Goal: Task Accomplishment & Management: Use online tool/utility

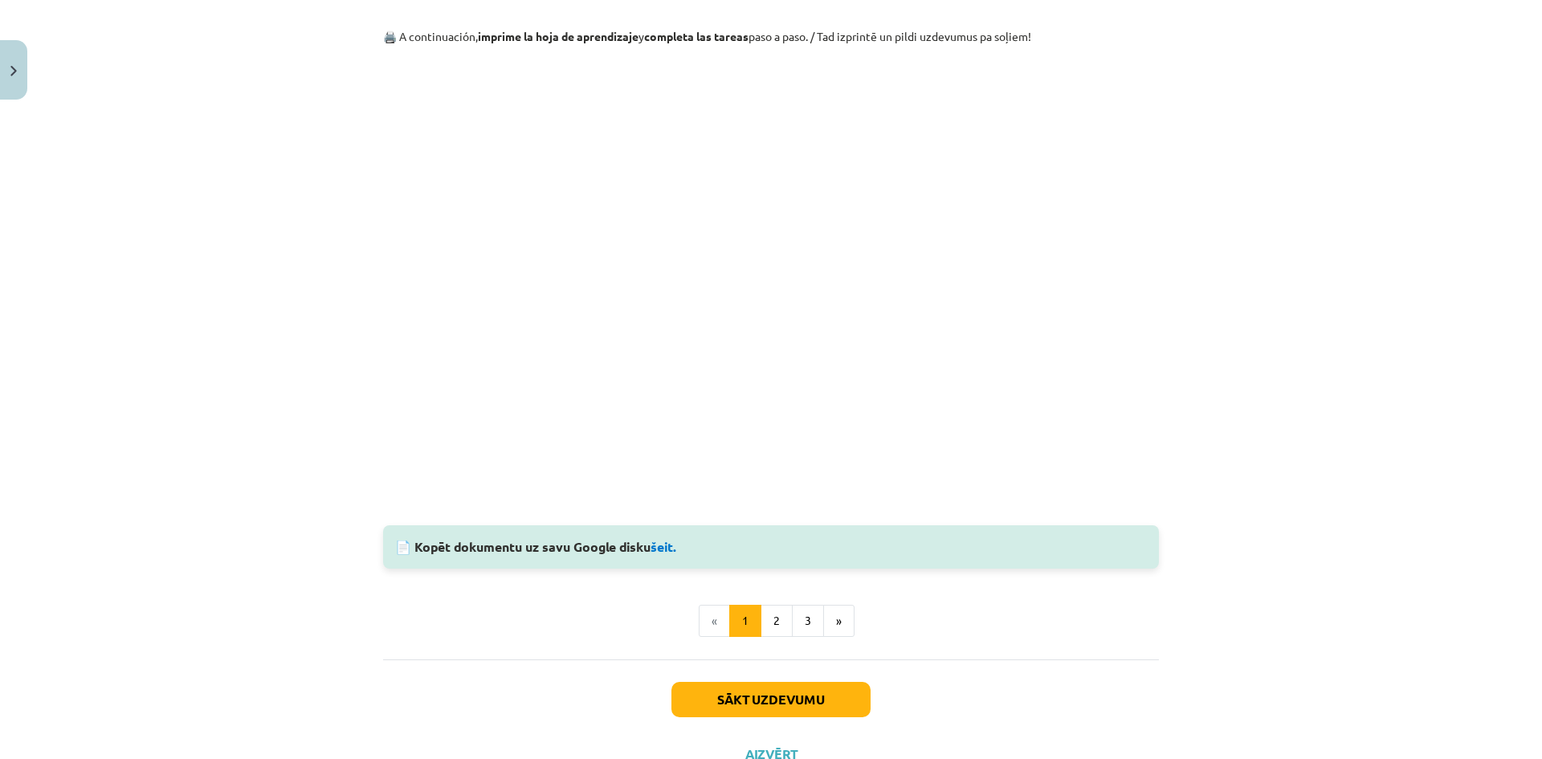
scroll to position [1507, 0]
click at [773, 612] on button "2" at bounding box center [776, 620] width 32 height 32
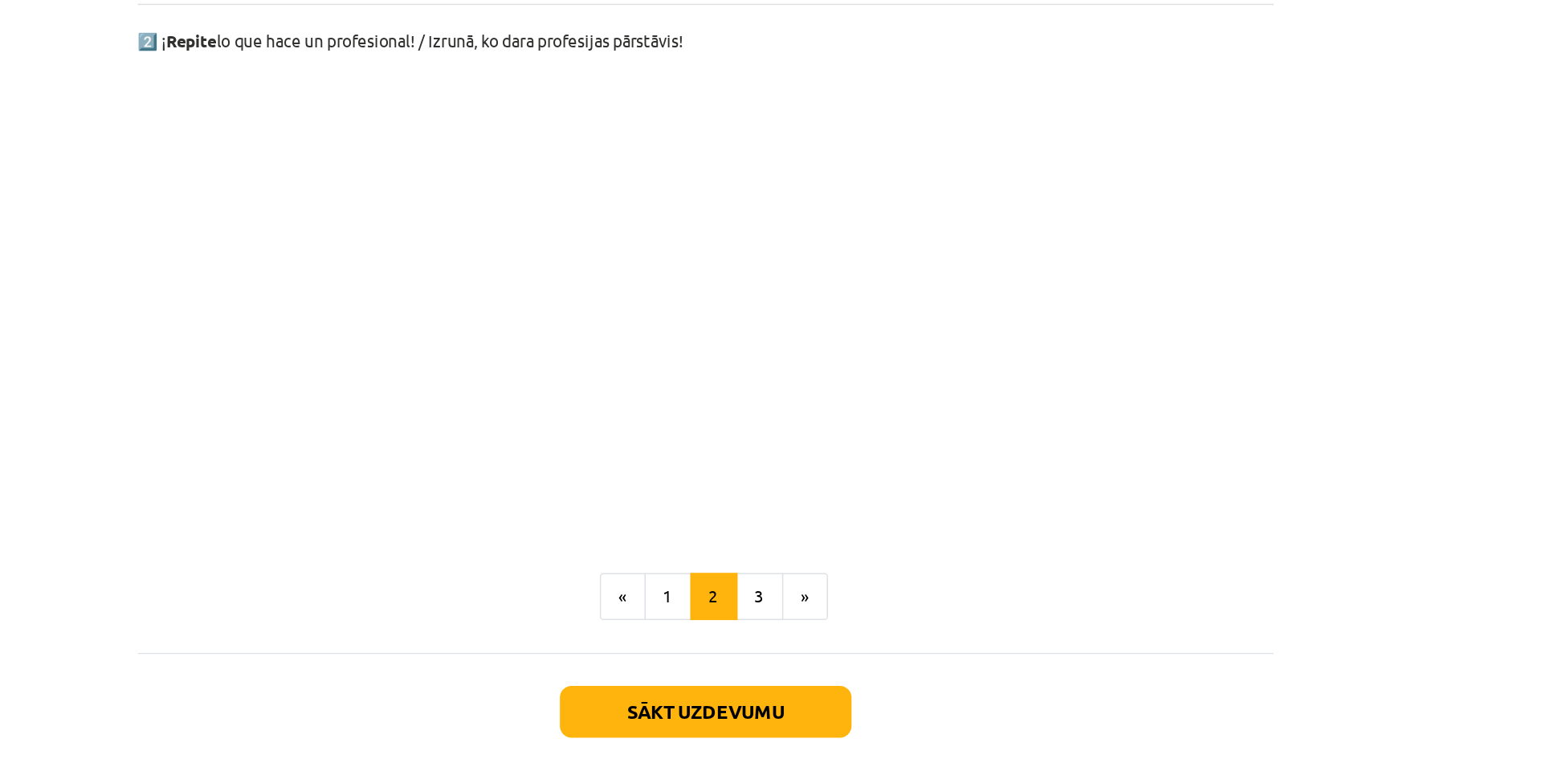
scroll to position [899, 0]
click at [809, 562] on button "3" at bounding box center [808, 558] width 32 height 32
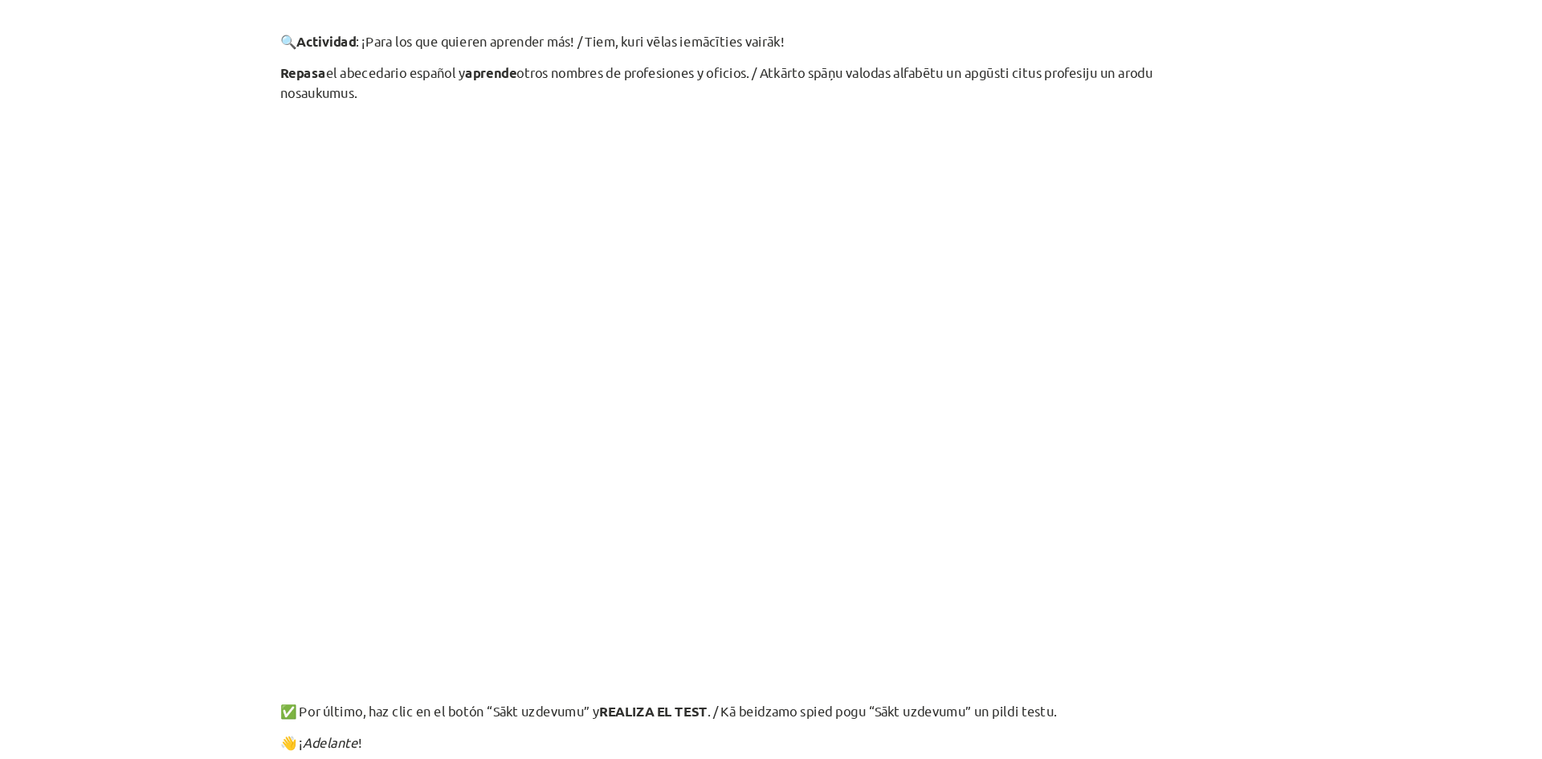
scroll to position [419, 0]
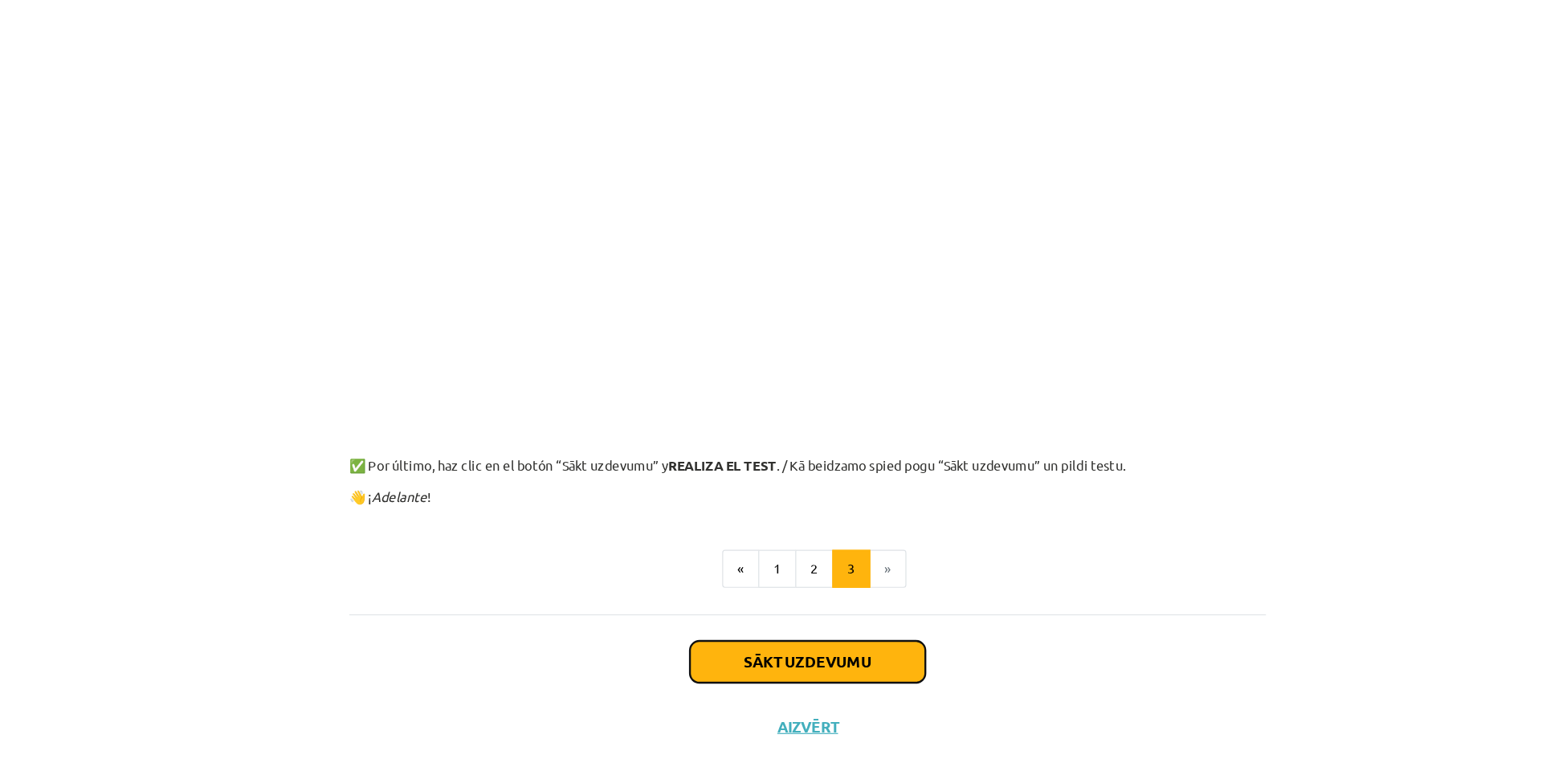
click at [752, 646] on button "Sākt uzdevumu" at bounding box center [770, 636] width 199 height 35
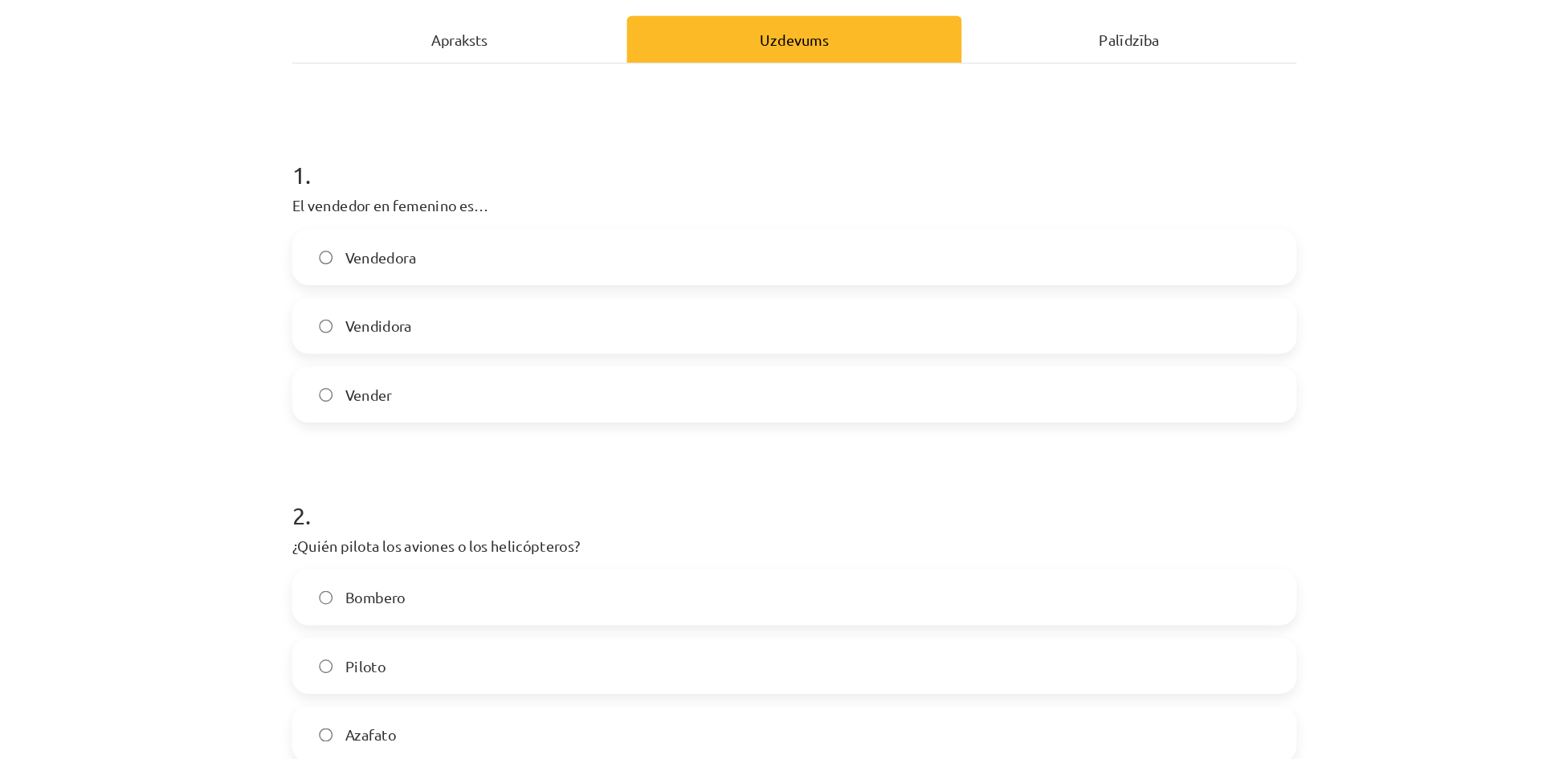
scroll to position [104, 0]
click at [475, 642] on label "Piloto" at bounding box center [771, 634] width 773 height 40
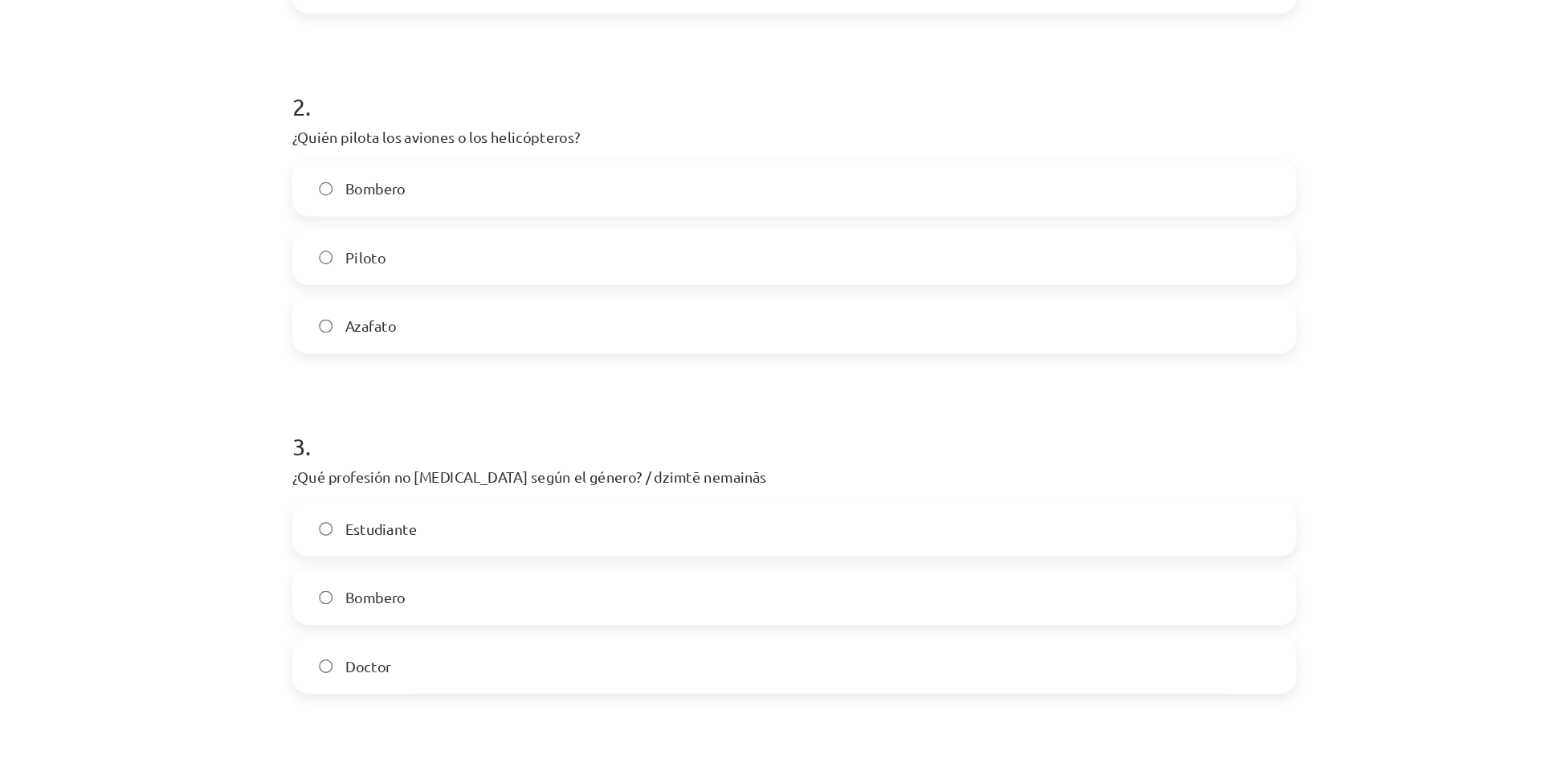
scroll to position [420, 0]
click at [383, 486] on p "¿Qué profesión no [MEDICAL_DATA] según el género? / dzimtē nemainās" at bounding box center [771, 487] width 776 height 17
drag, startPoint x: 382, startPoint y: 486, endPoint x: 527, endPoint y: 489, distance: 144.6
click at [527, 489] on p "¿Qué profesión no [MEDICAL_DATA] según el género? / dzimtē nemainās" at bounding box center [771, 487] width 776 height 17
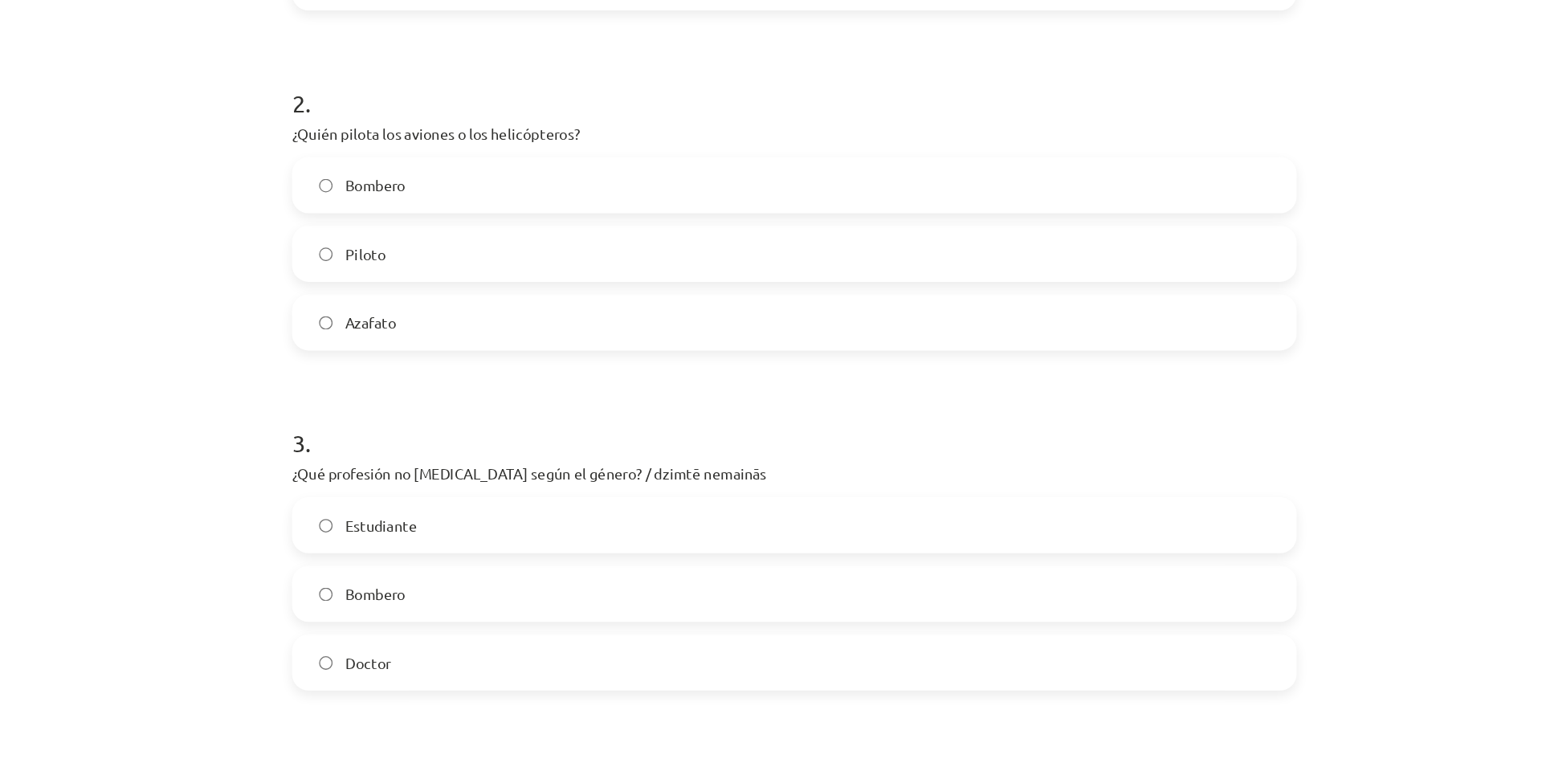
click at [589, 500] on div "3 . ¿Qué profesión no [MEDICAL_DATA] según el género? / dzimtē nemainās Estudia…" at bounding box center [771, 540] width 776 height 230
click at [538, 522] on label "Estudiante" at bounding box center [771, 528] width 773 height 40
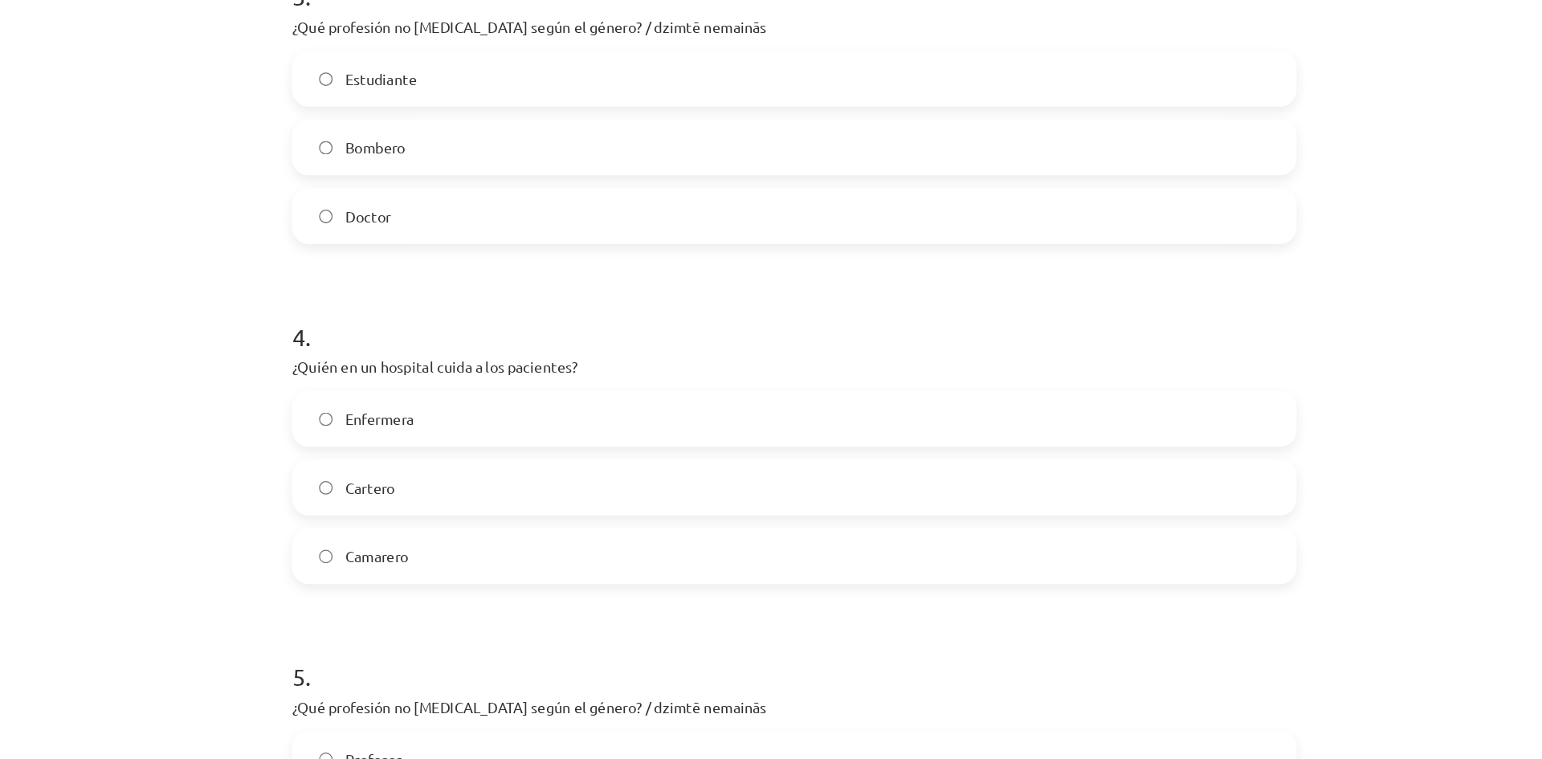
scroll to position [820, 0]
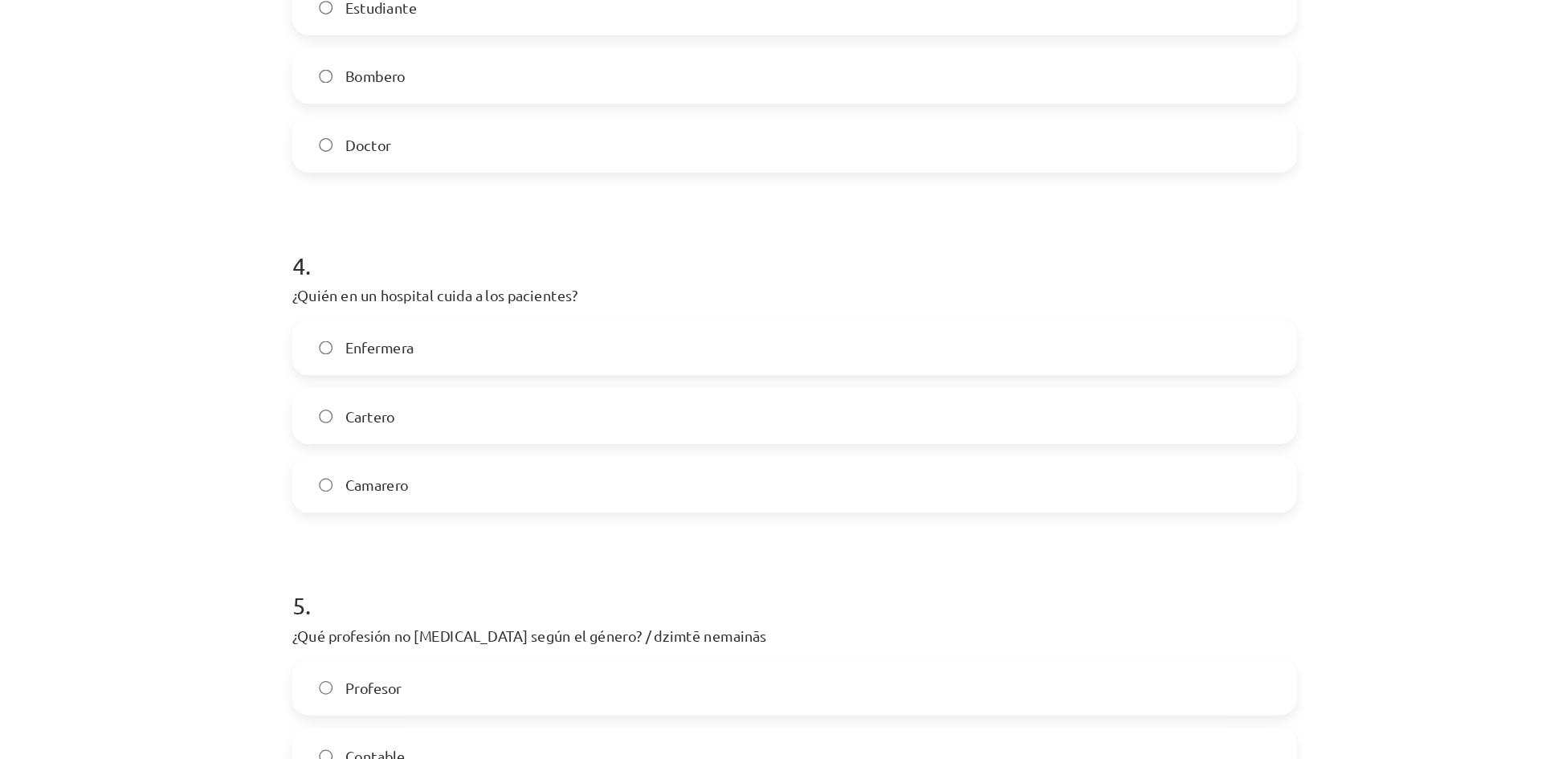
click at [573, 381] on label "Enfermera" at bounding box center [771, 390] width 773 height 40
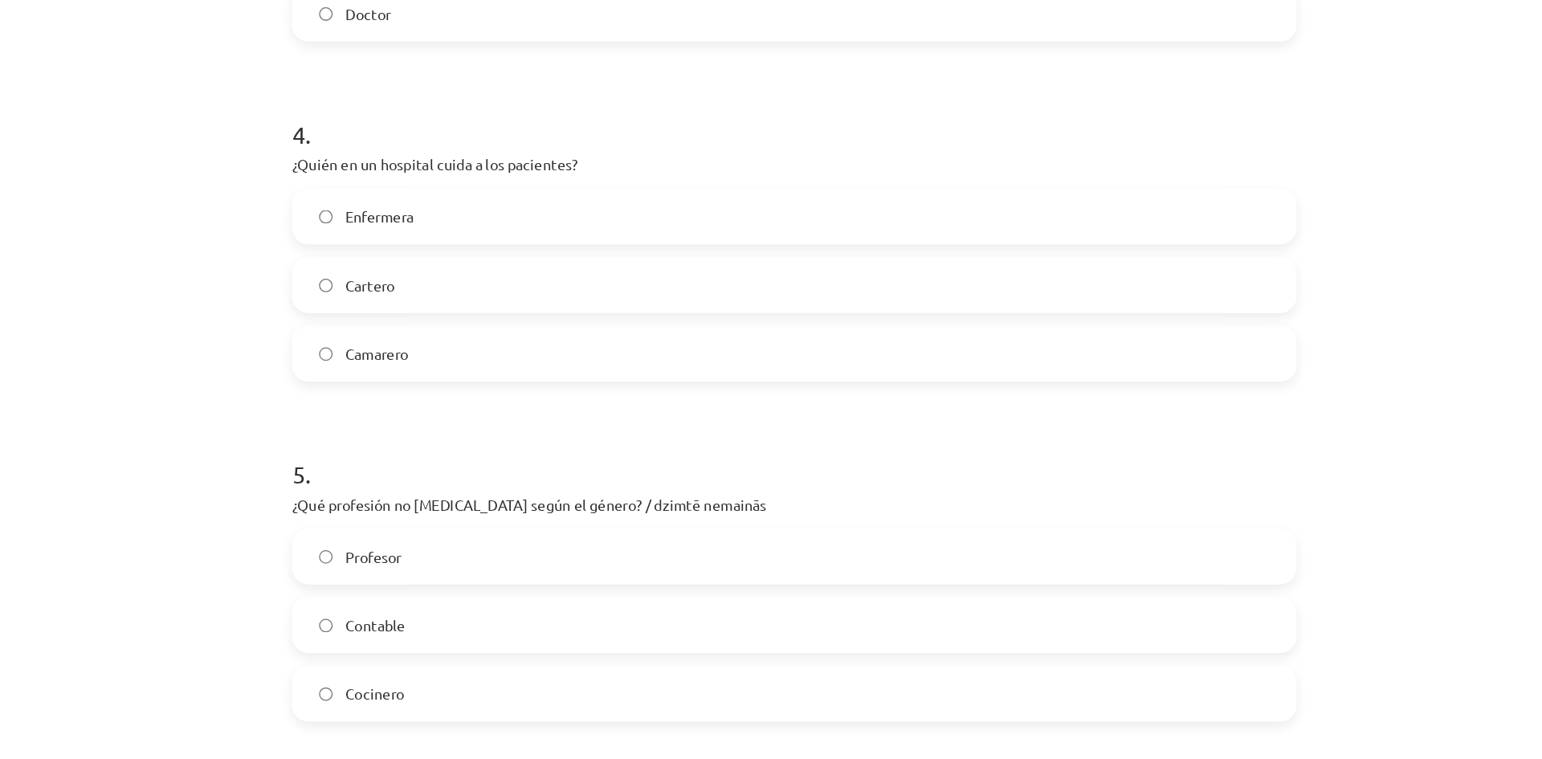
scroll to position [936, 0]
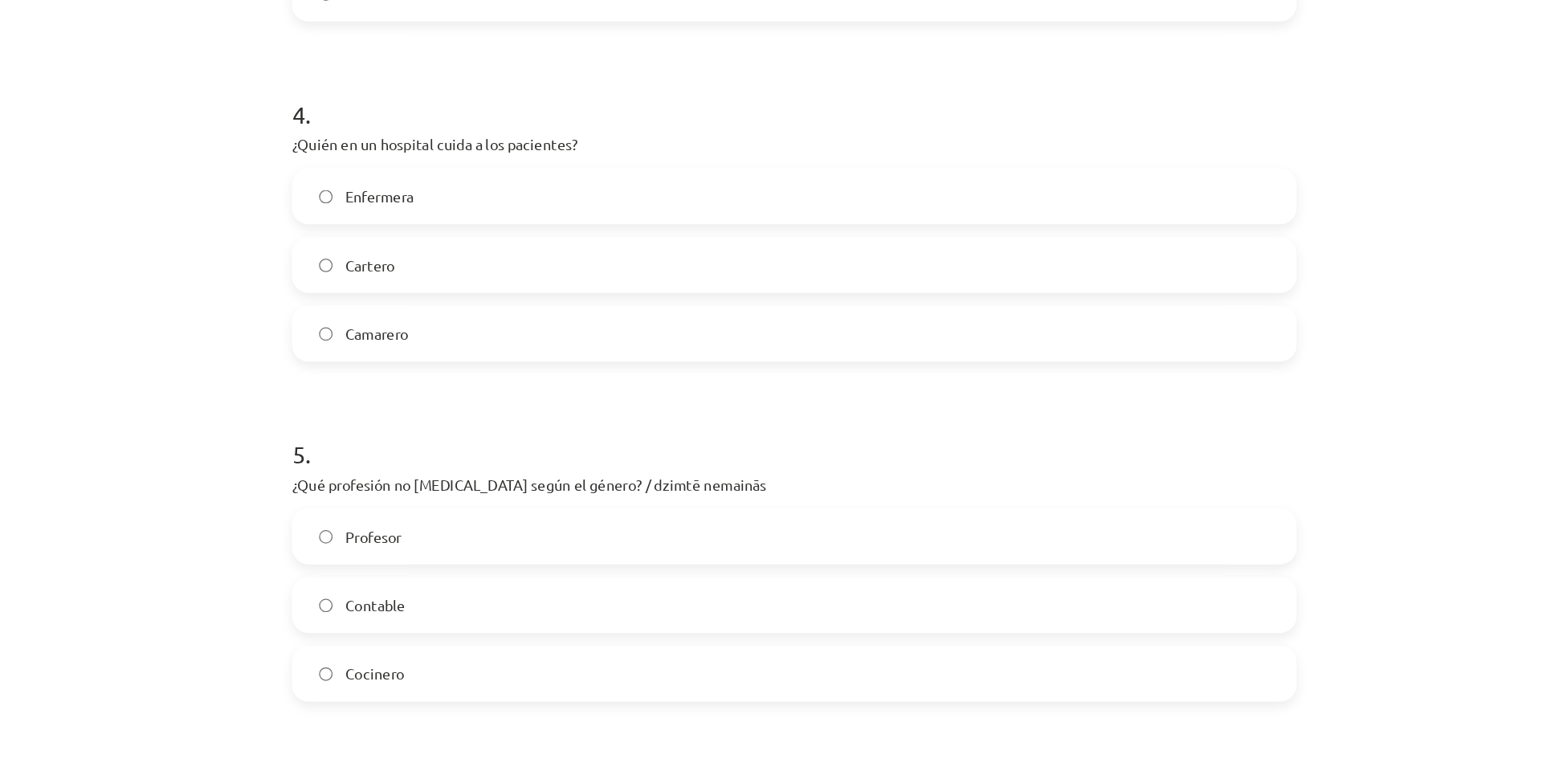
click at [519, 598] on label "Contable" at bounding box center [771, 589] width 773 height 40
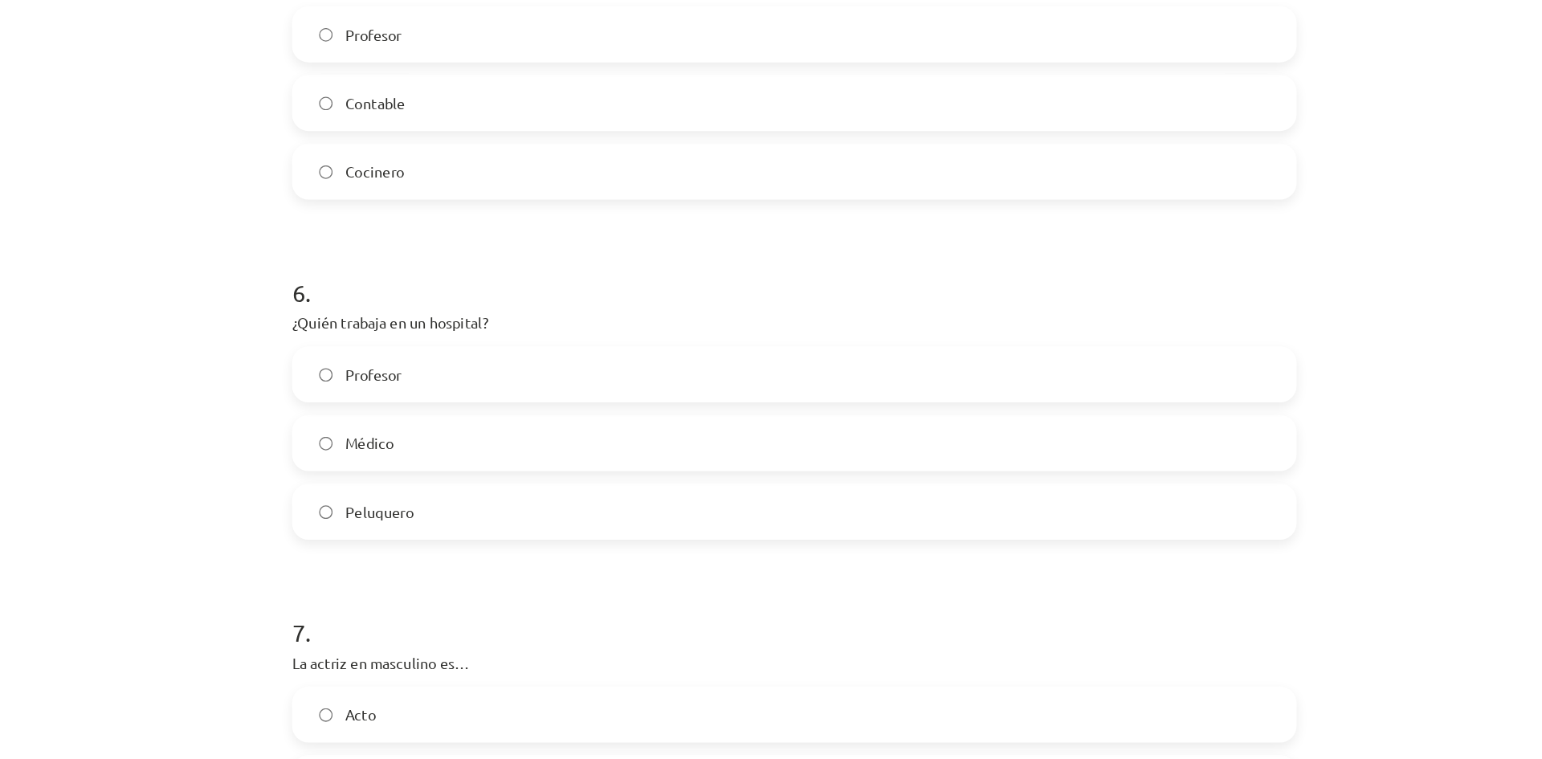
scroll to position [1325, 0]
click at [536, 467] on label "Médico" at bounding box center [771, 463] width 773 height 40
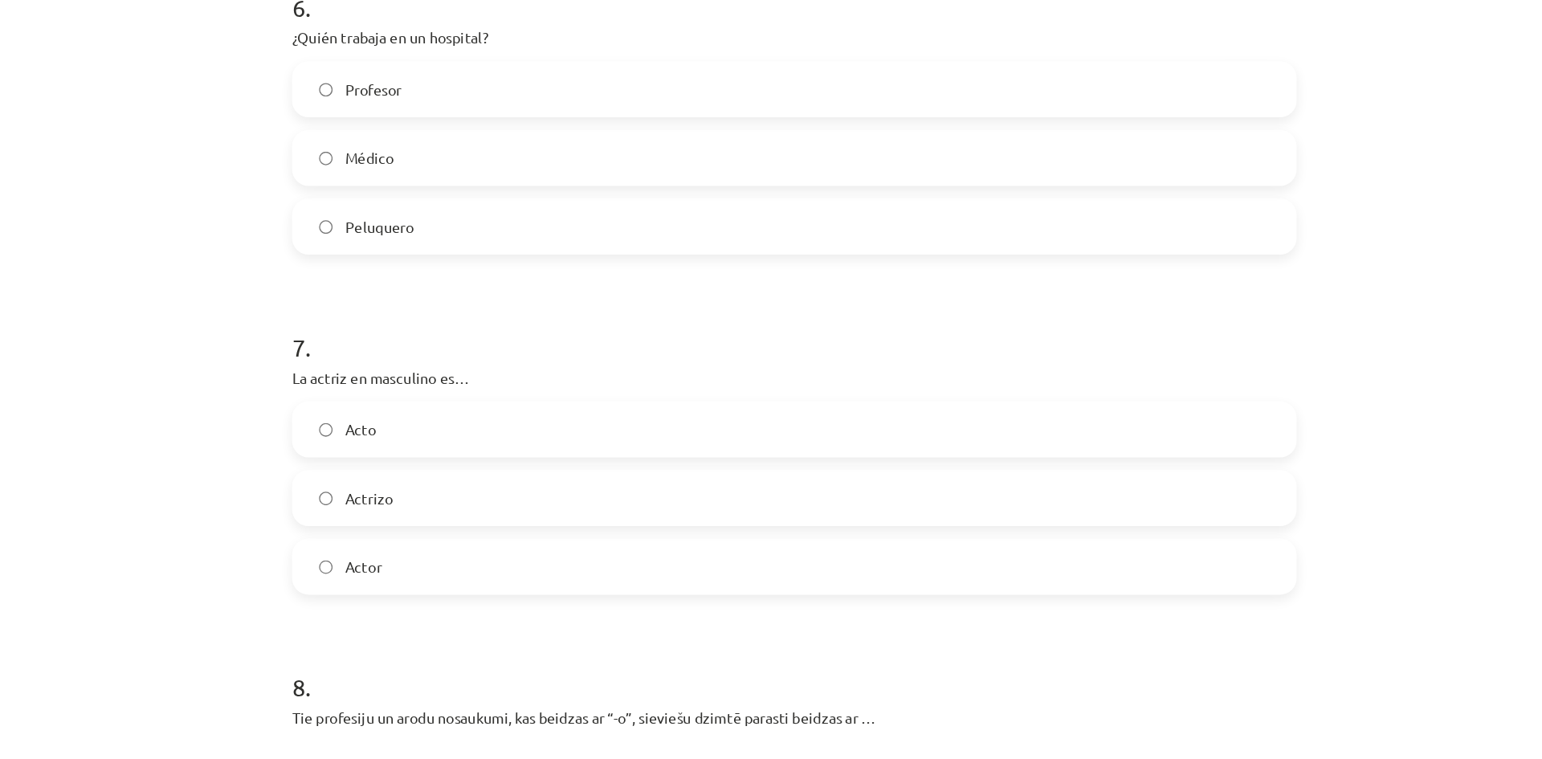
scroll to position [1556, 0]
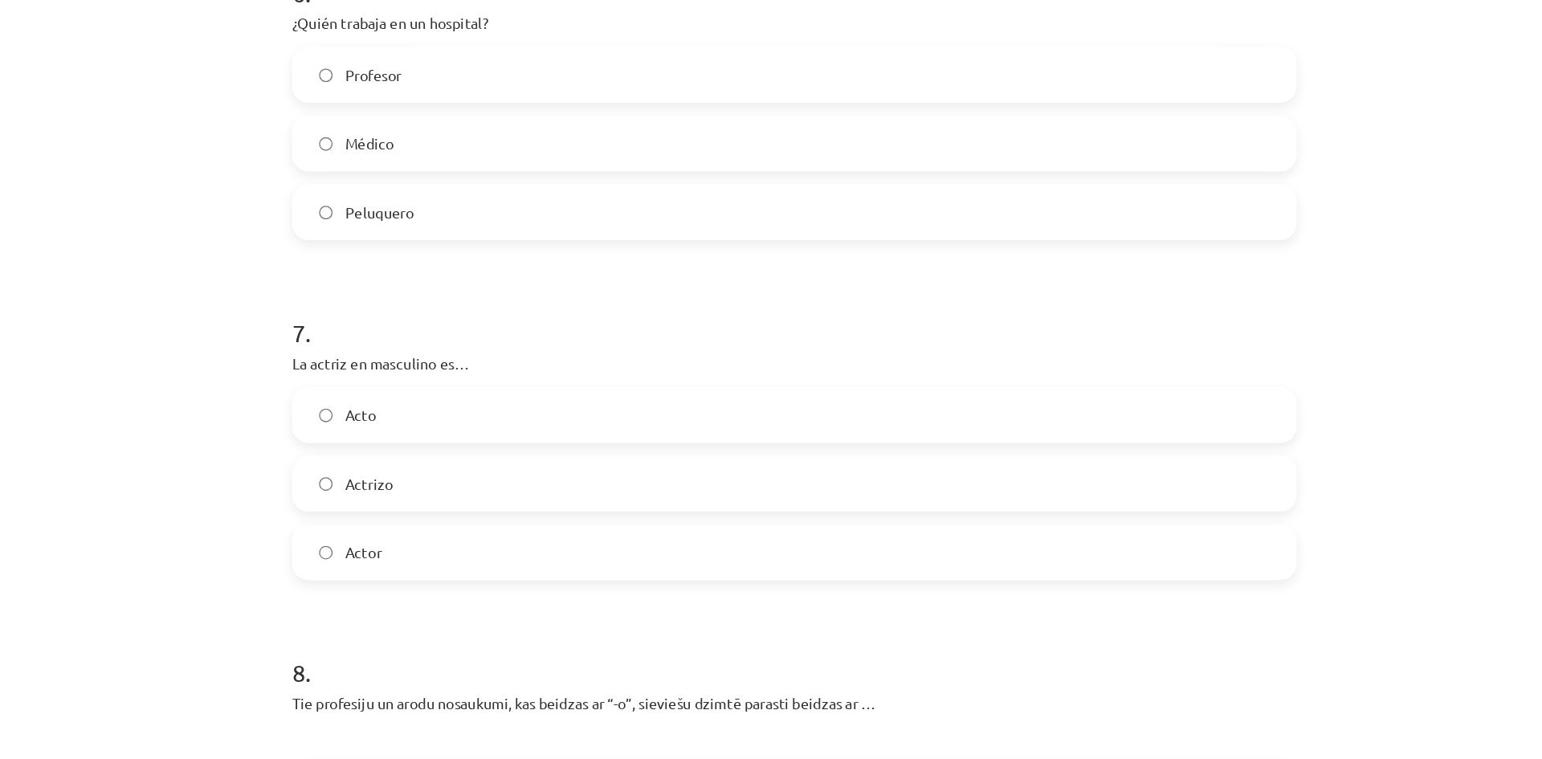
click at [531, 434] on label "Acto" at bounding box center [771, 442] width 773 height 40
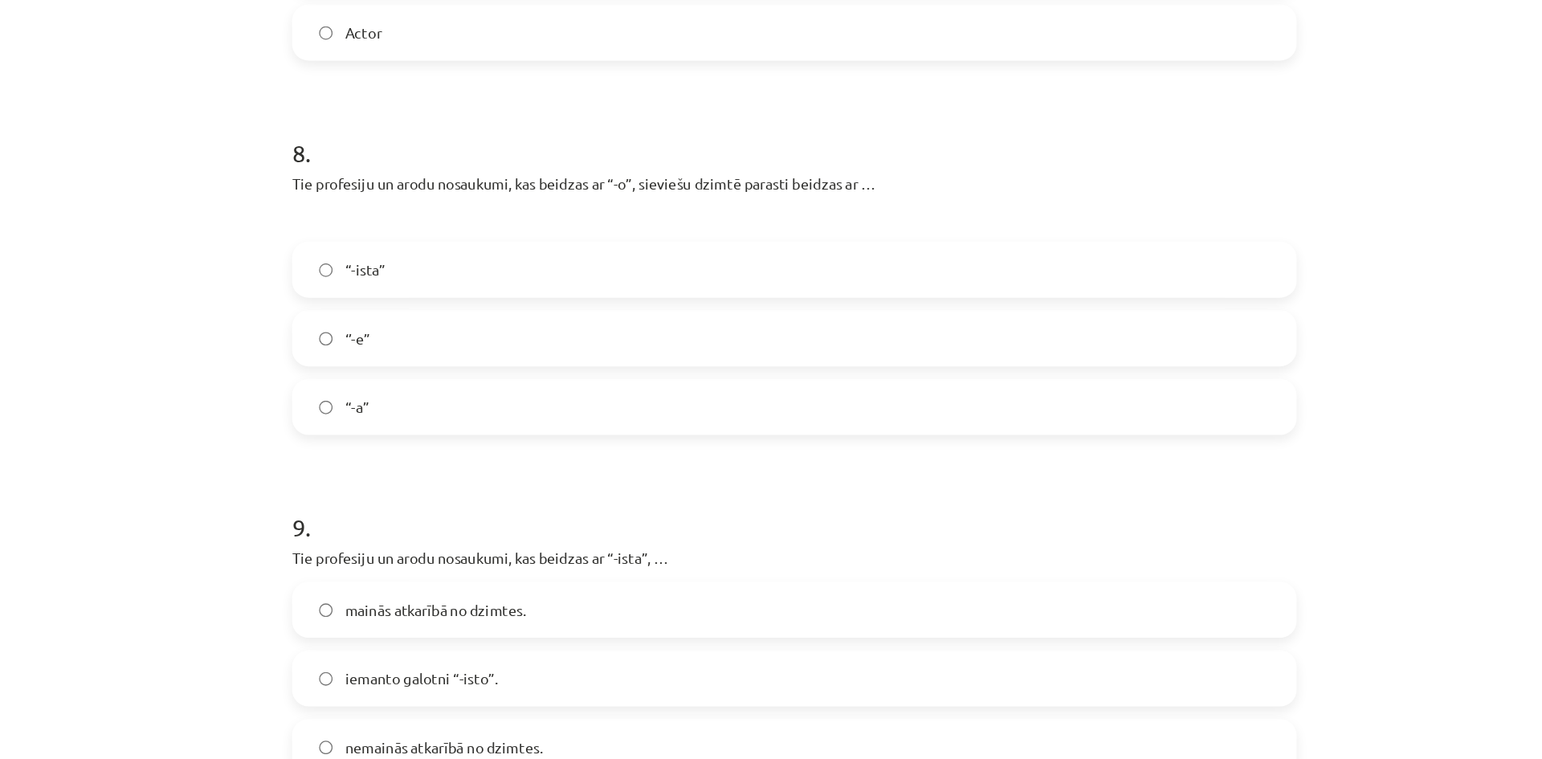
scroll to position [1962, 0]
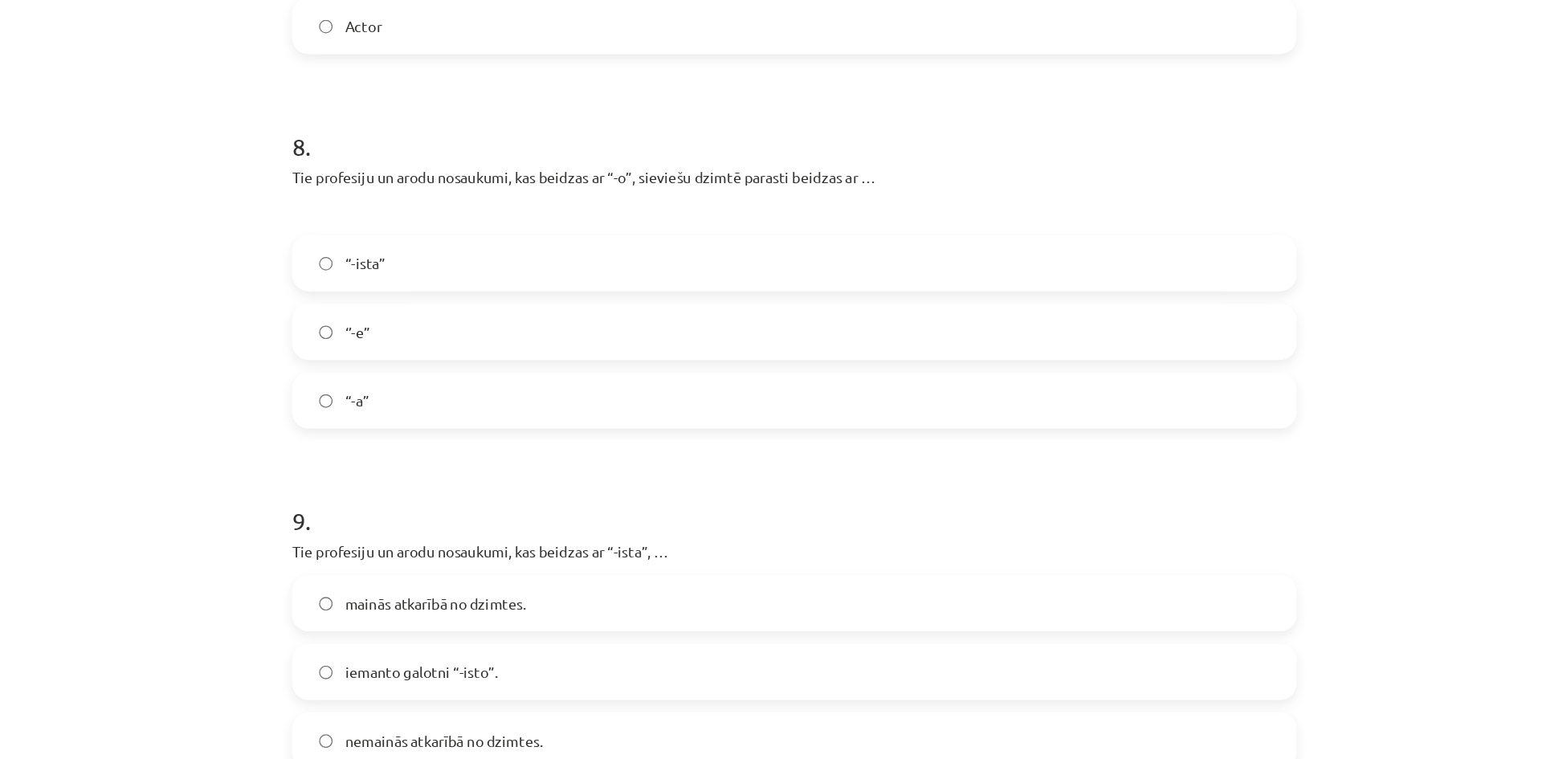
click at [531, 434] on label "“-a”" at bounding box center [771, 431] width 773 height 40
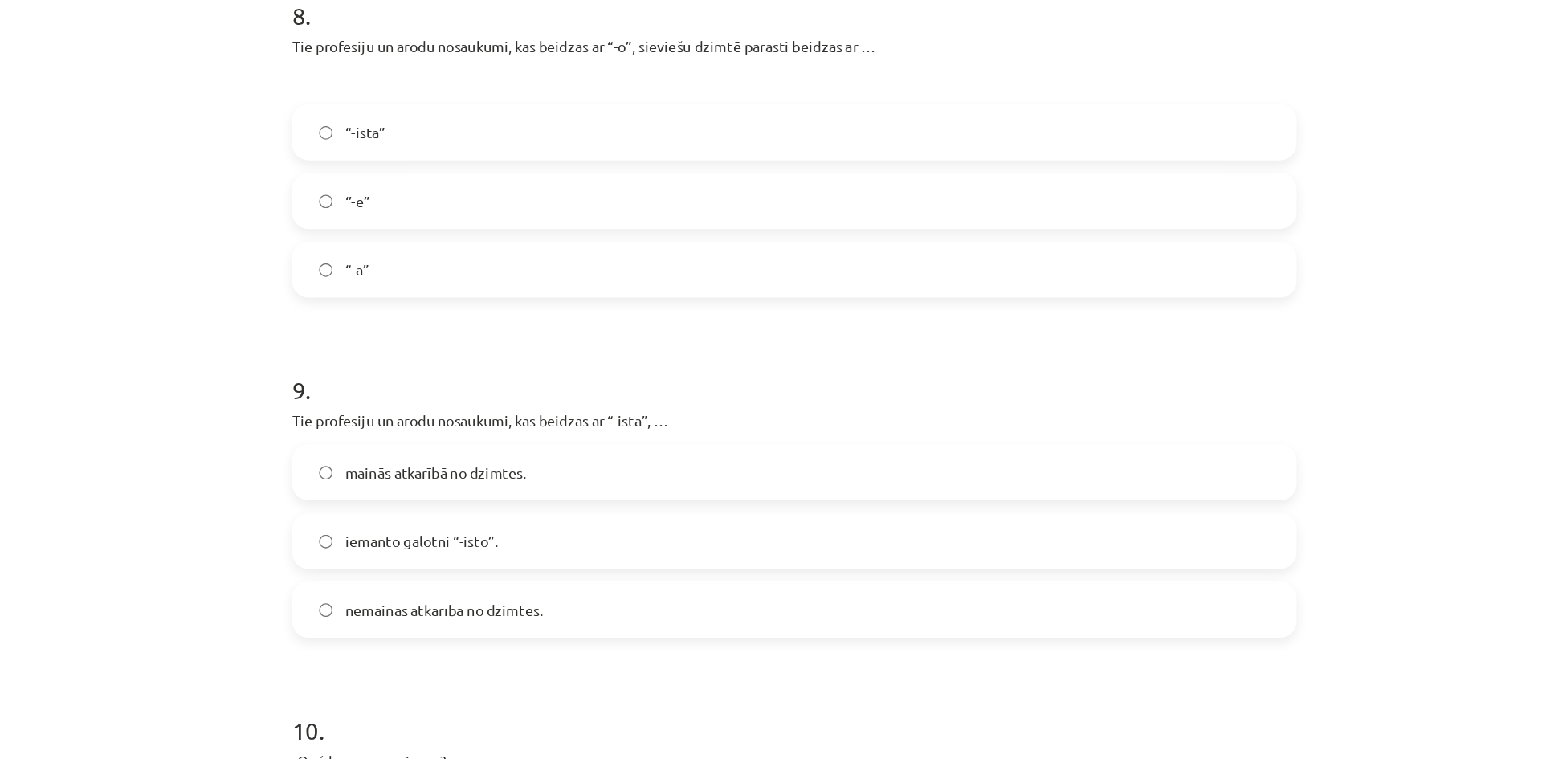
scroll to position [2095, 0]
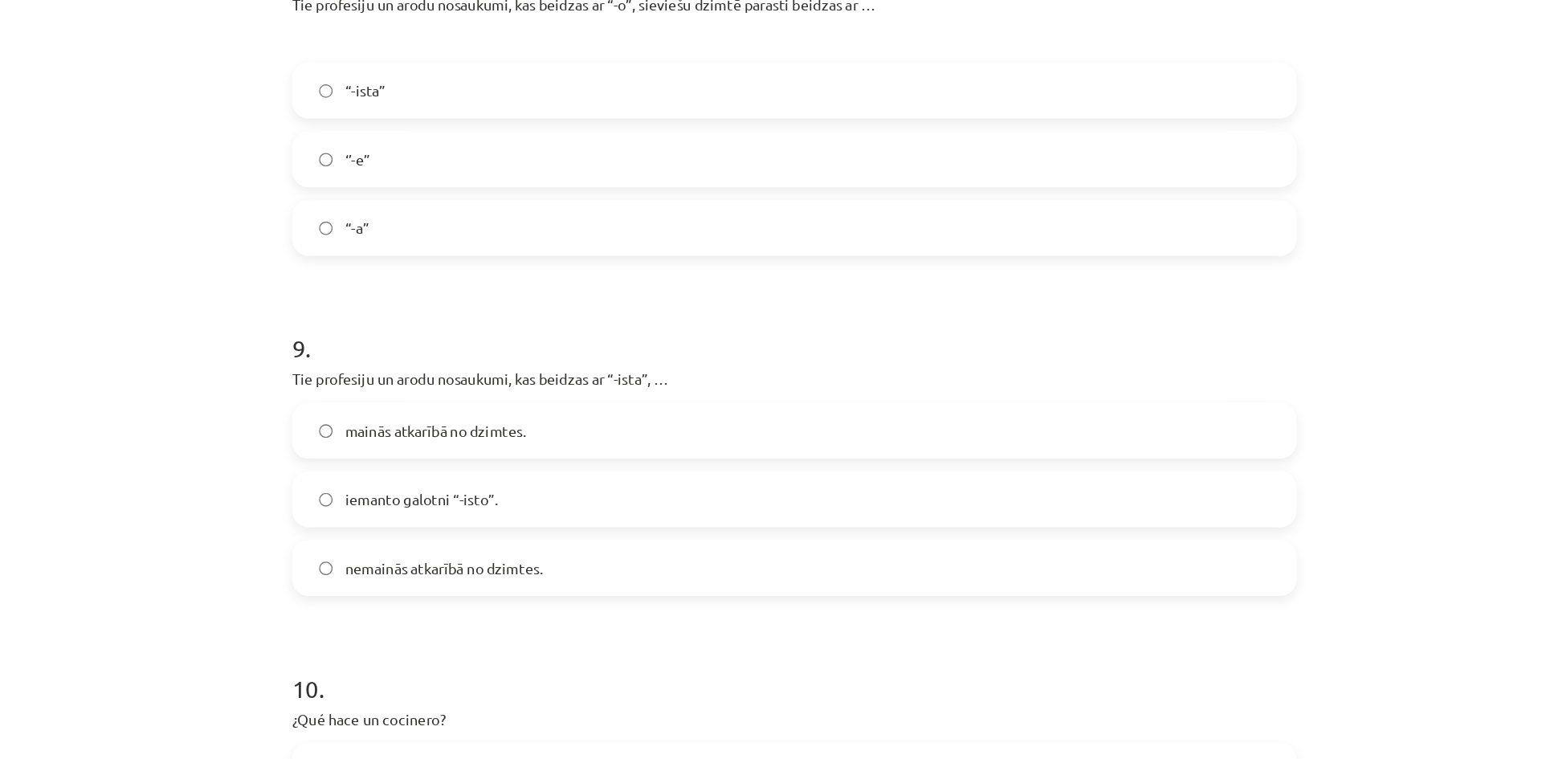
click at [493, 503] on span "iemanto galotni “-isto”." at bounding box center [483, 507] width 118 height 17
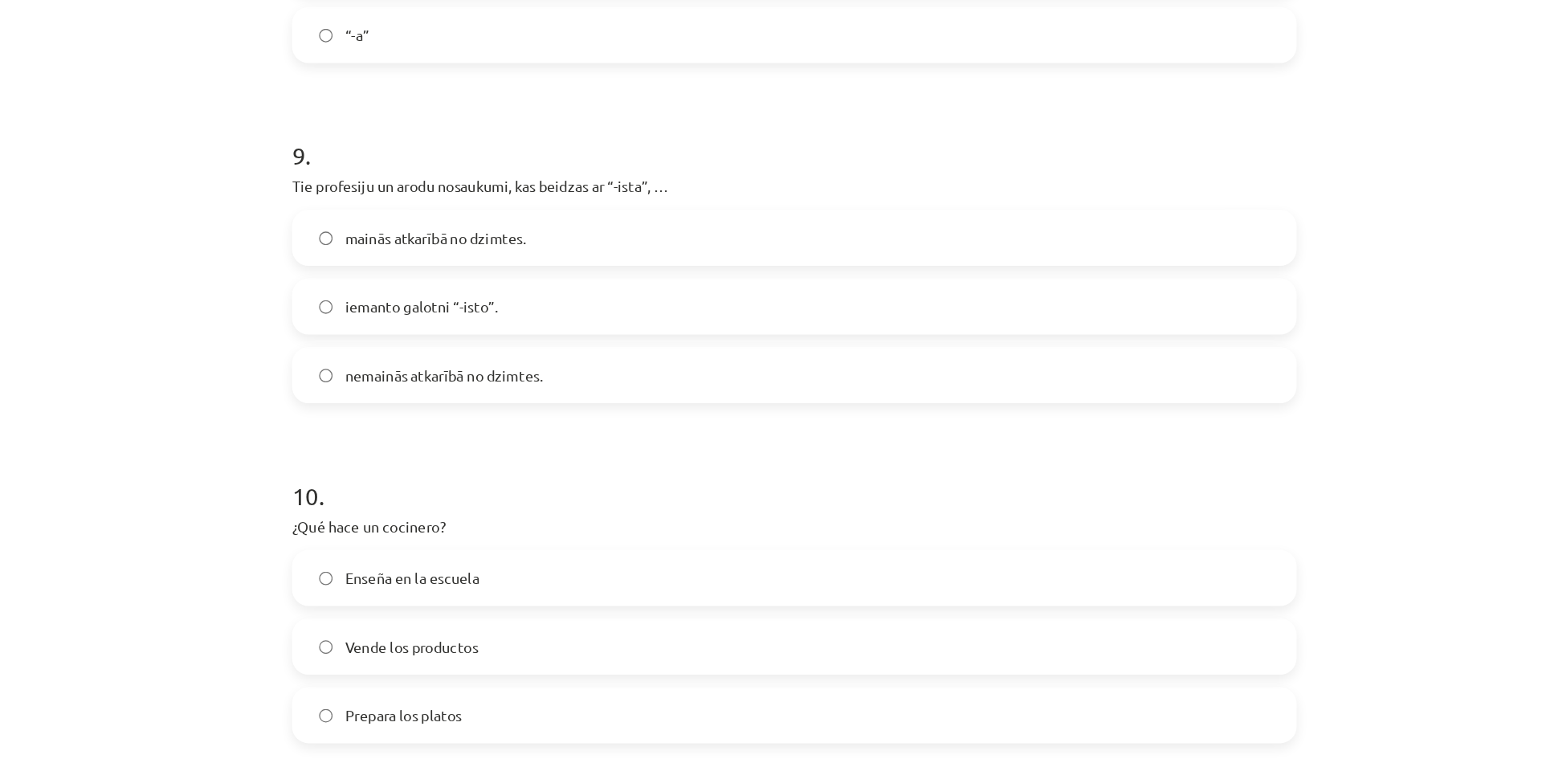
scroll to position [2326, 0]
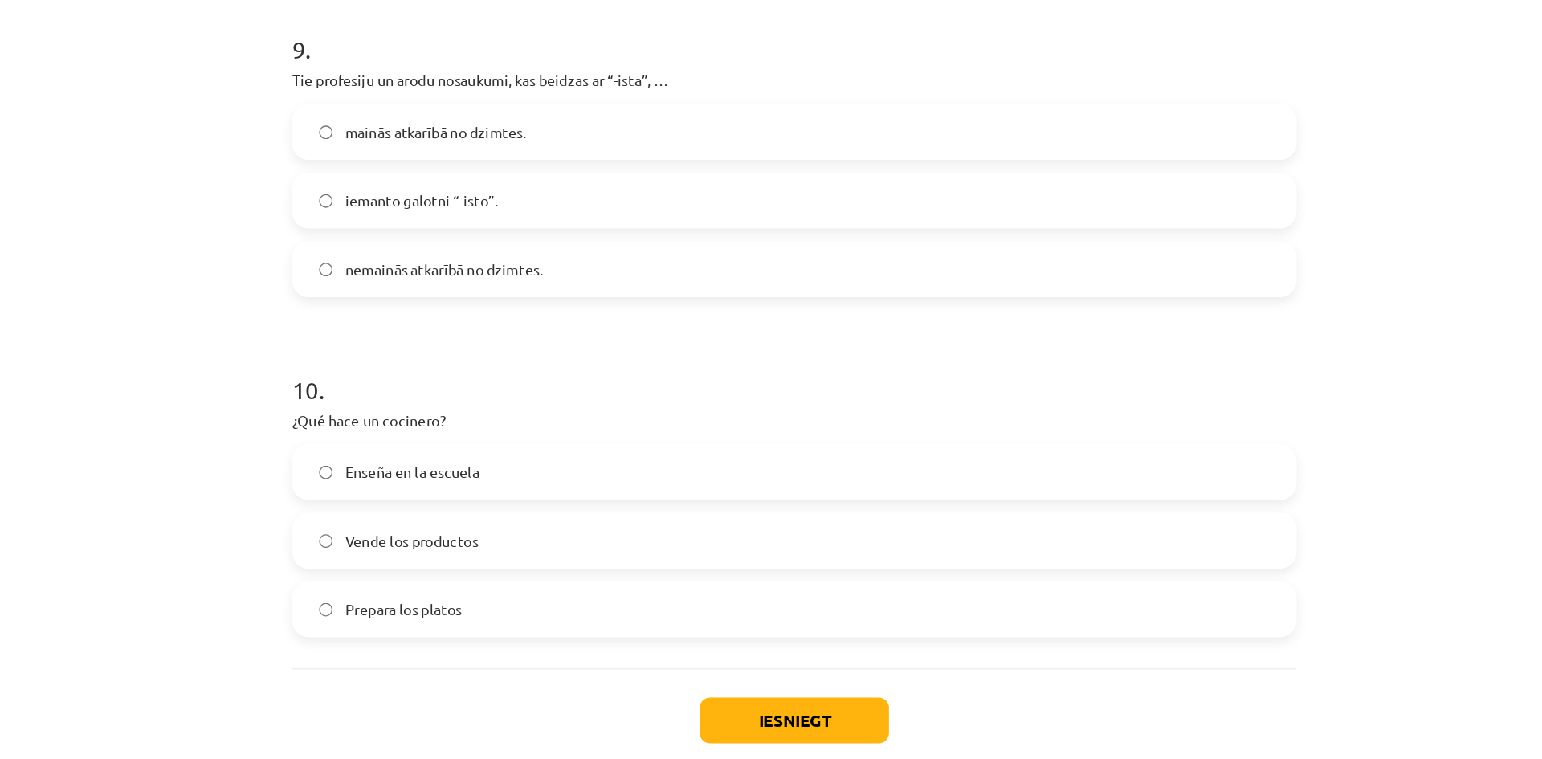
click at [524, 585] on label "Prepara los platos" at bounding box center [771, 593] width 773 height 40
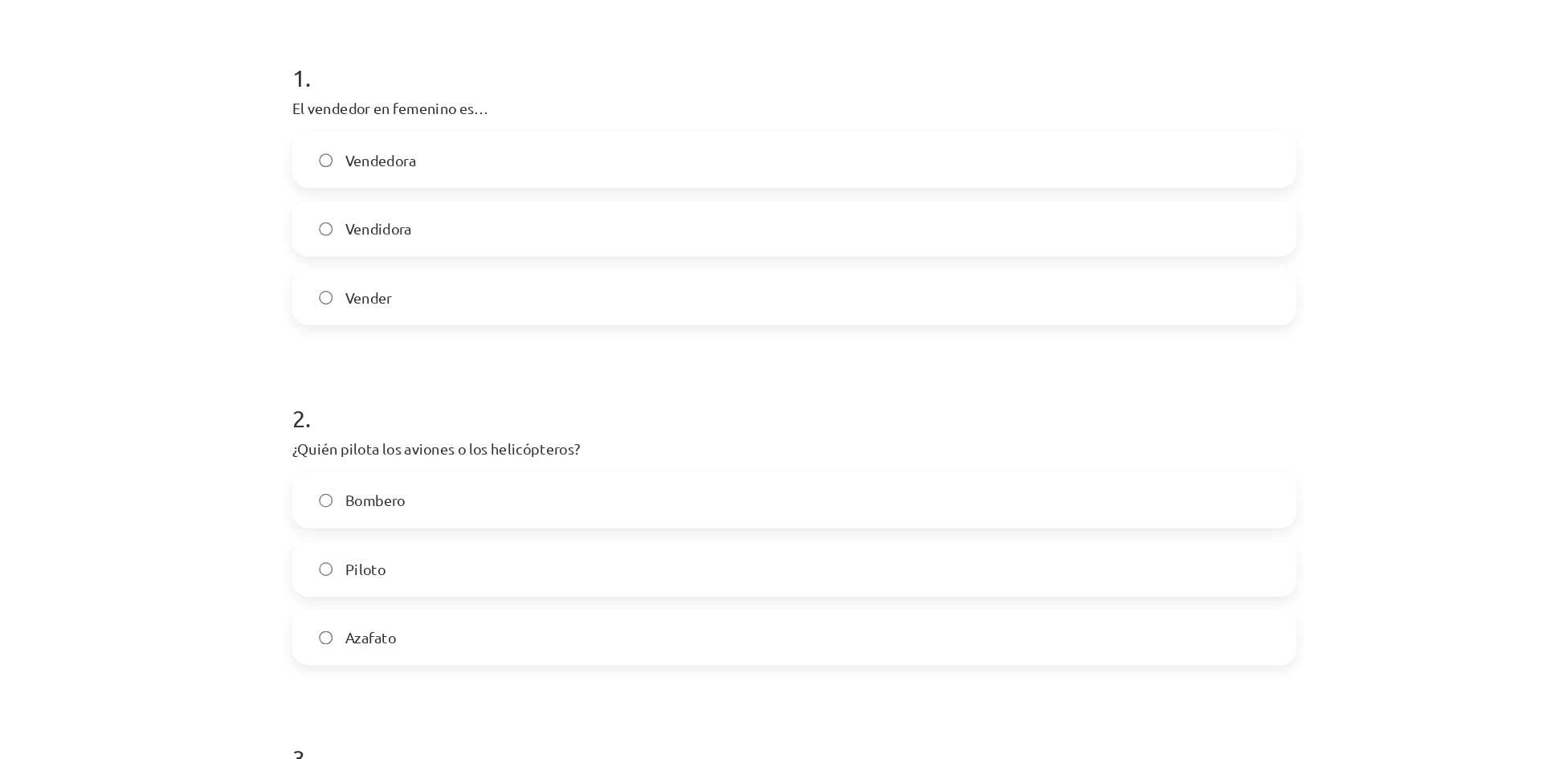
scroll to position [177, 0]
click at [526, 250] on label "Vendedora" at bounding box center [771, 246] width 773 height 40
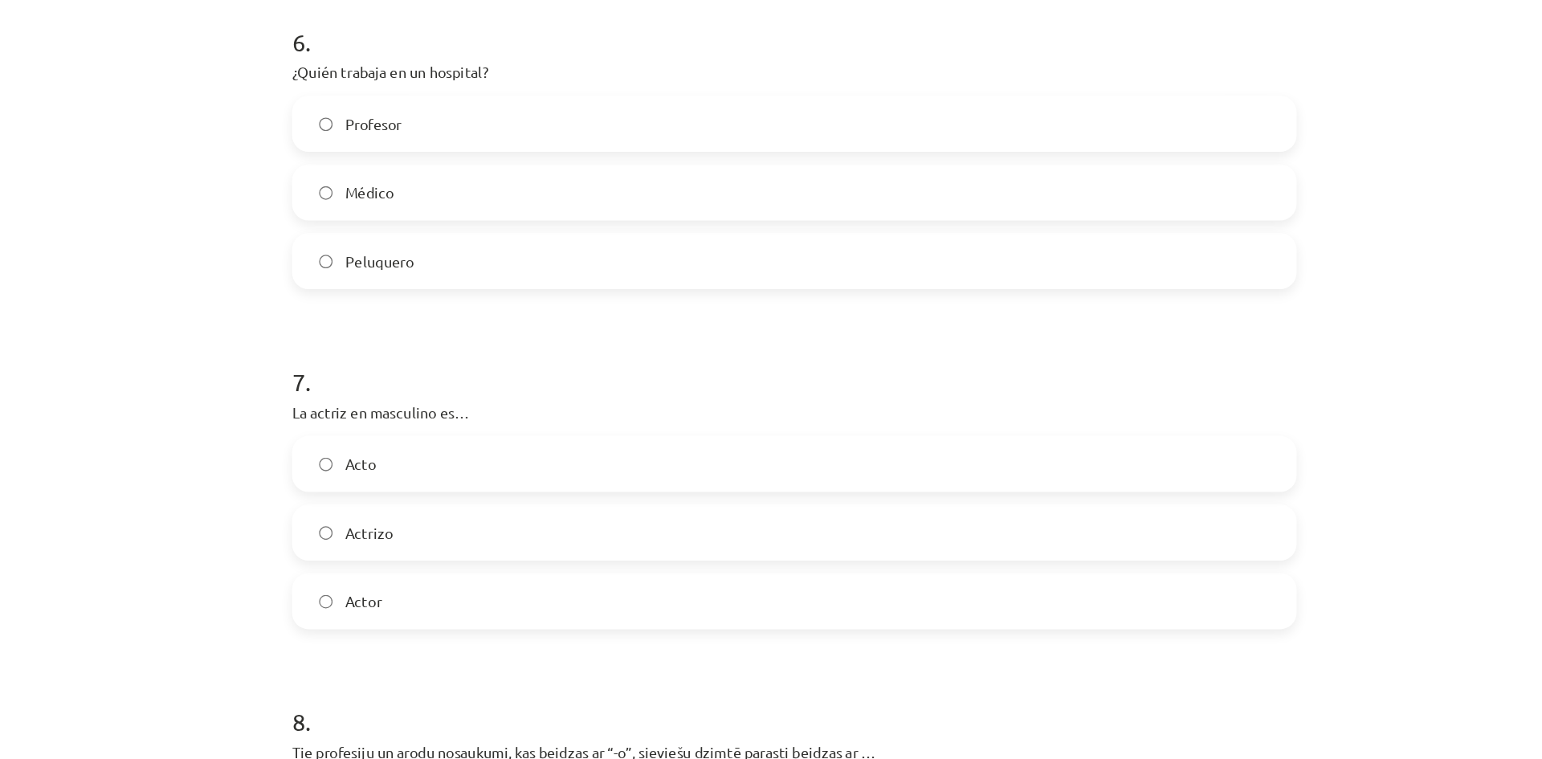
scroll to position [2367, 0]
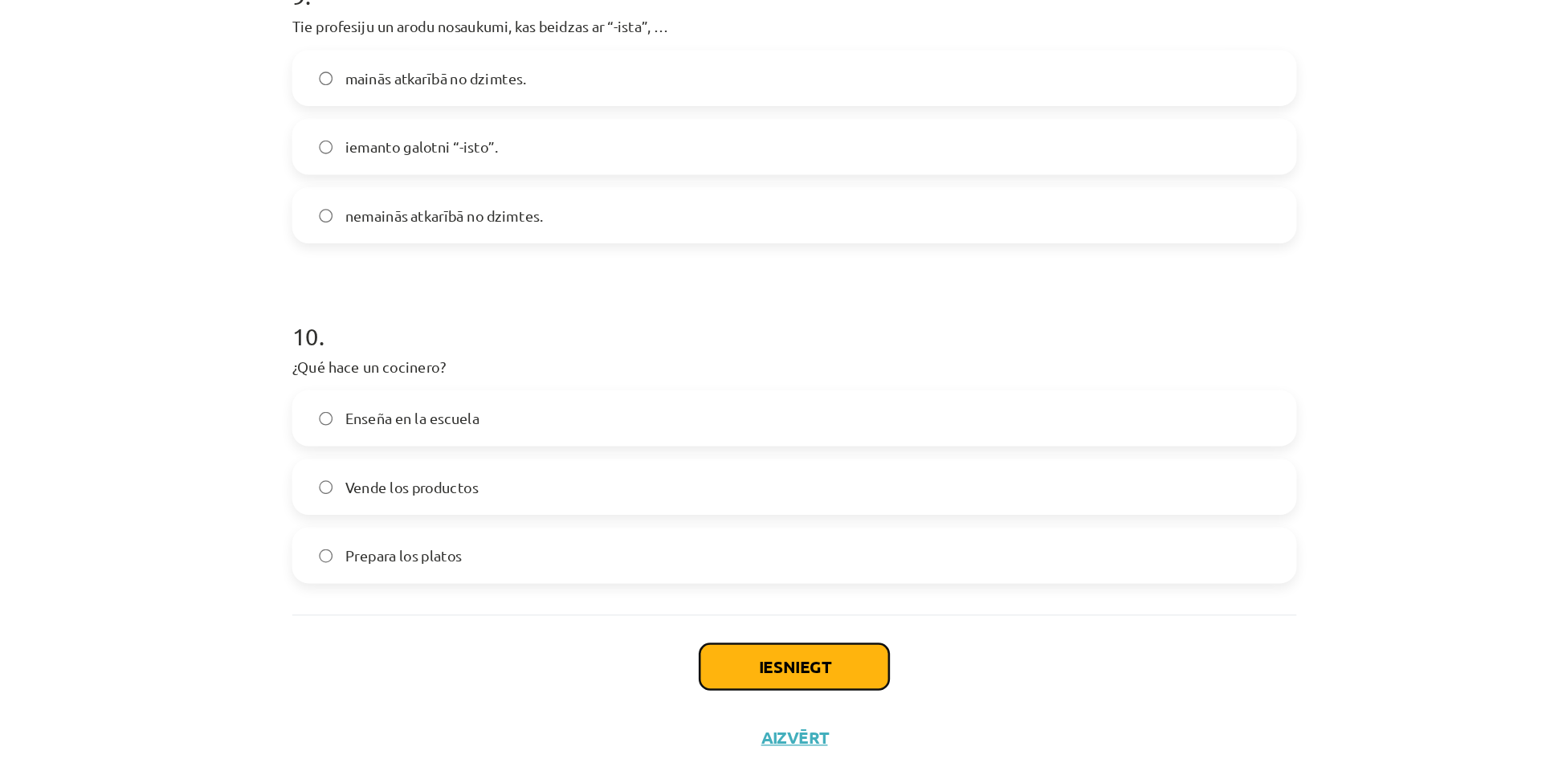
click at [778, 628] on button "Iesniegt" at bounding box center [771, 636] width 146 height 35
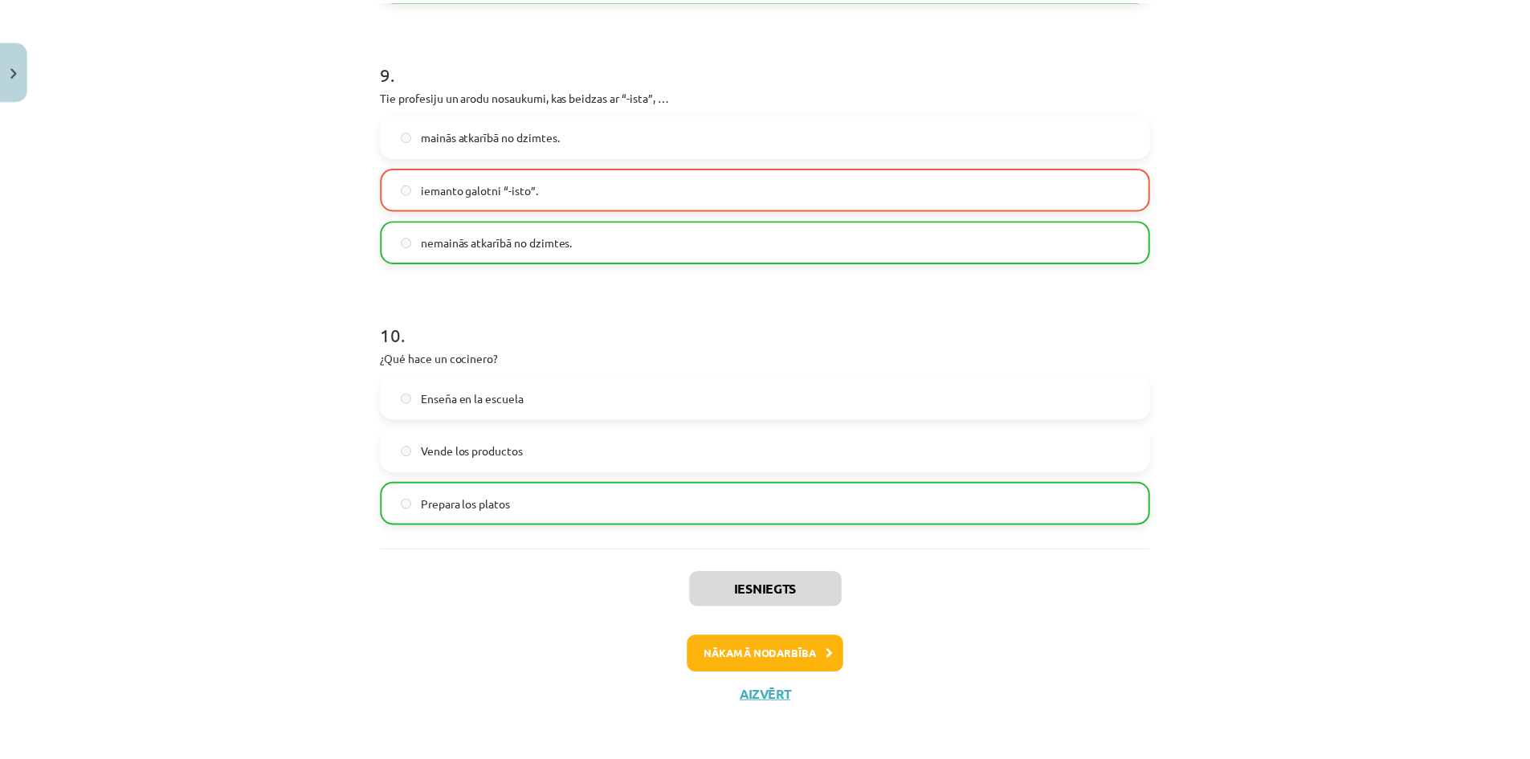
scroll to position [2419, 0]
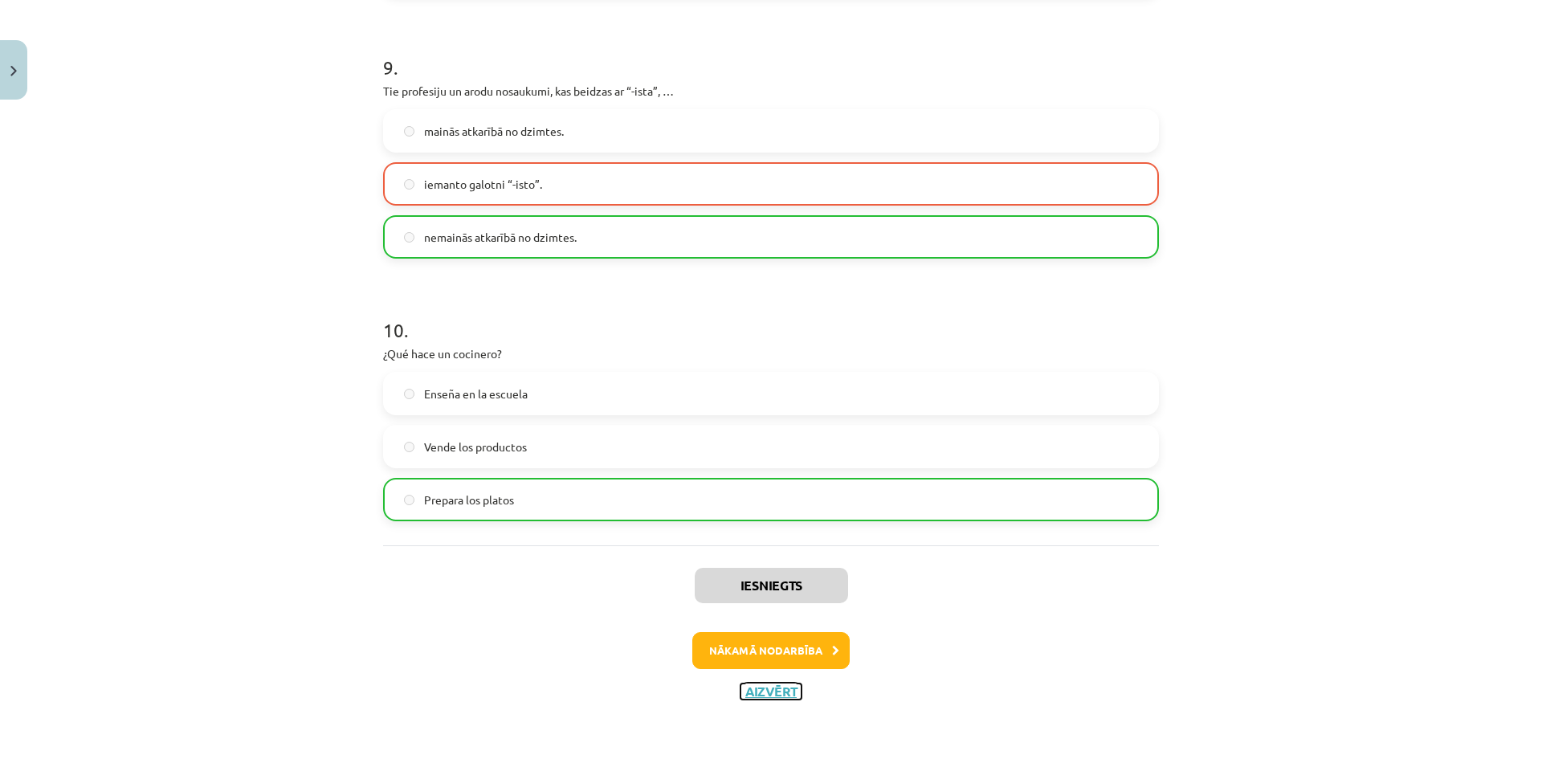
click at [759, 690] on button "Aizvērt" at bounding box center [770, 691] width 61 height 16
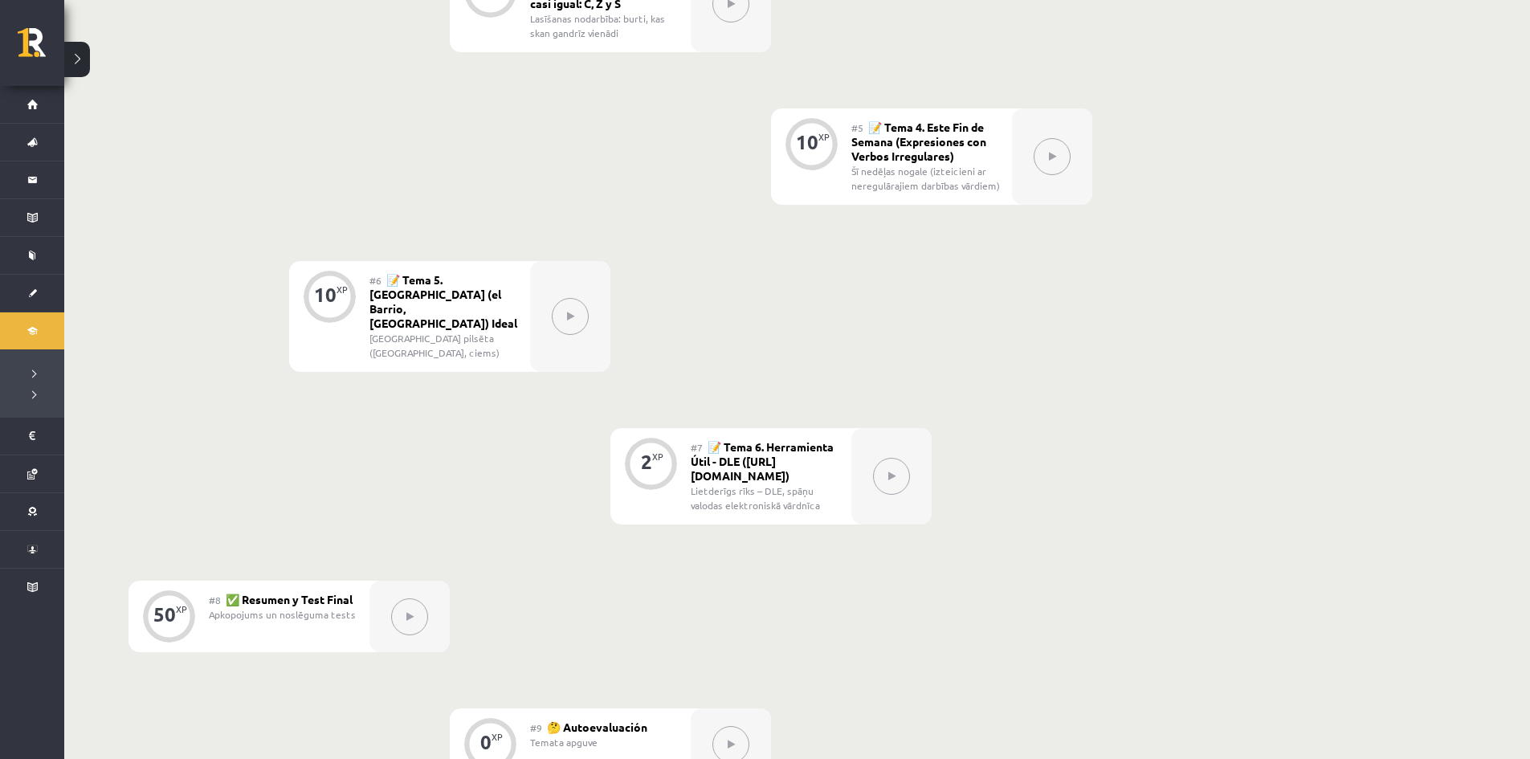
scroll to position [945, 0]
